Goal: Transaction & Acquisition: Purchase product/service

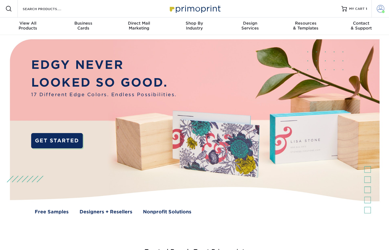
click at [379, 9] on span at bounding box center [381, 9] width 8 height 8
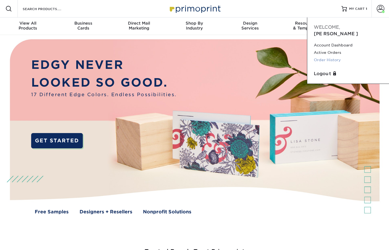
click at [336, 56] on link "Order History" at bounding box center [348, 59] width 69 height 7
click at [330, 56] on link "Order History" at bounding box center [348, 59] width 69 height 7
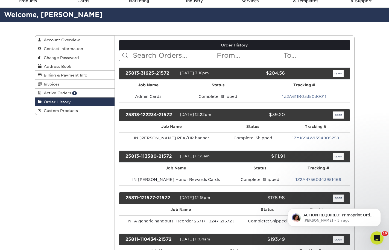
scroll to position [82, 0]
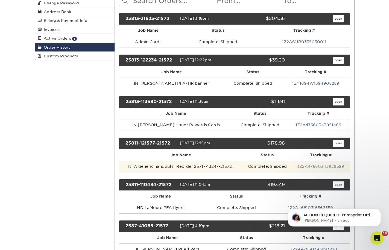
click at [326, 167] on link "1Z2A47560343929529" at bounding box center [321, 166] width 47 height 4
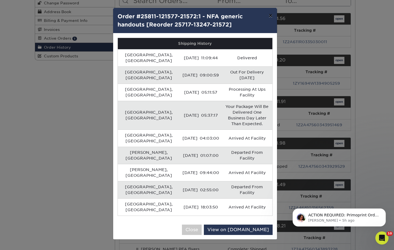
click at [269, 15] on button "×" at bounding box center [270, 15] width 13 height 15
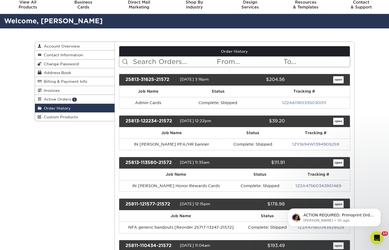
scroll to position [0, 0]
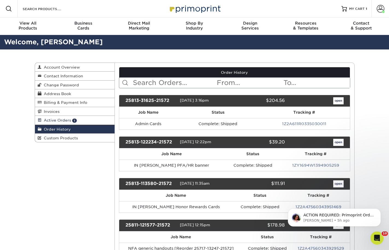
click at [65, 120] on span "Active Orders" at bounding box center [57, 120] width 30 height 4
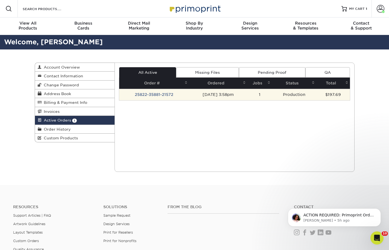
click at [310, 92] on td "Production" at bounding box center [294, 94] width 44 height 11
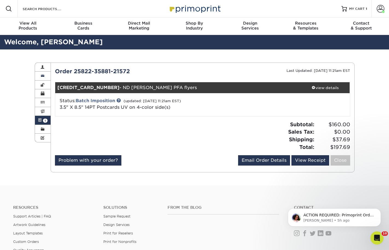
click at [45, 75] on link "Contact Information" at bounding box center [43, 76] width 16 height 9
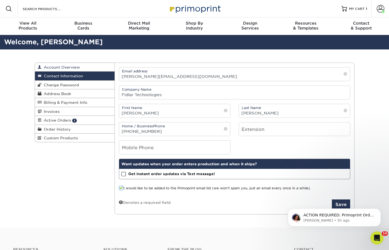
click at [67, 66] on span "Account Overview" at bounding box center [61, 67] width 38 height 4
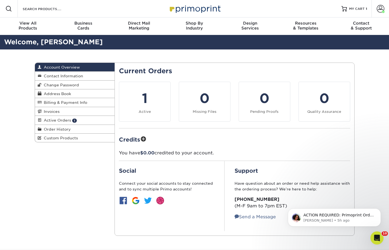
click at [78, 168] on div "Account Overview Account Overview Contact Information Change Password Address B…" at bounding box center [195, 150] width 328 height 200
click at [365, 10] on span "MY CART" at bounding box center [357, 9] width 16 height 5
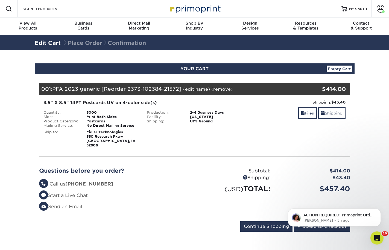
click at [348, 241] on section "YOUR CART Empty Cart Your Cart is Empty View Account Active Orders Order Histor…" at bounding box center [194, 150] width 389 height 201
click at [380, 208] on button "Dismiss notification" at bounding box center [379, 210] width 7 height 7
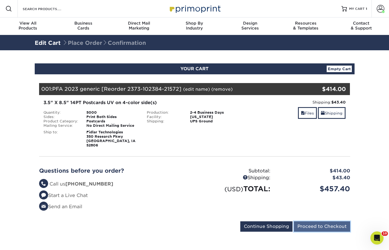
click at [333, 224] on input "Proceed to Checkout" at bounding box center [322, 227] width 56 height 10
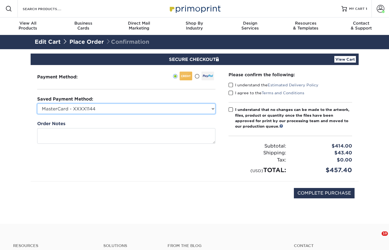
click at [190, 109] on select "MasterCard - XXXX1144 Visa - XXXX9276 MasterCard - XXXX0651 MasterCard - XXXX77…" at bounding box center [126, 109] width 178 height 10
select select "70136"
click at [37, 104] on select "MasterCard - XXXX1144 Visa - XXXX9276 MasterCard - XXXX0651 MasterCard - XXXX77…" at bounding box center [126, 109] width 178 height 10
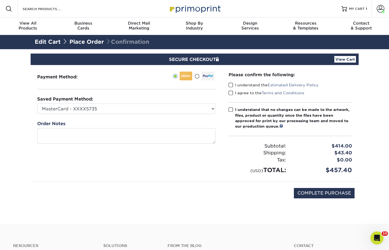
click at [233, 86] on span at bounding box center [231, 85] width 5 height 5
click at [0, 0] on input "I understand the Estimated Delivery Policy" at bounding box center [0, 0] width 0 height 0
click at [232, 95] on span at bounding box center [231, 93] width 5 height 5
click at [0, 0] on input "I agree to the Terms and Conditions" at bounding box center [0, 0] width 0 height 0
click at [231, 112] on span at bounding box center [231, 109] width 5 height 5
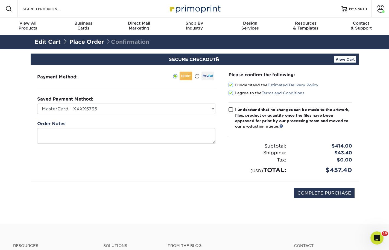
click at [0, 0] on input "I understand that no changes can be made to the artwork, files, product or quan…" at bounding box center [0, 0] width 0 height 0
click at [330, 192] on input "COMPLETE PURCHASE" at bounding box center [324, 193] width 61 height 10
type input "PROCESSING, PLEASE WAIT..."
